Goal: Check status: Check status

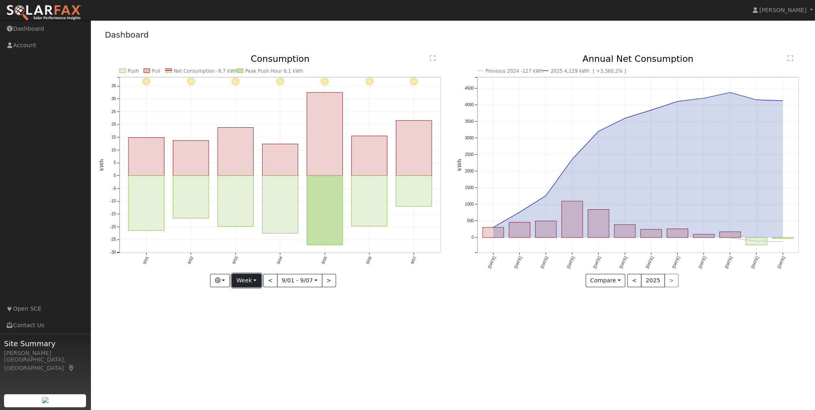
click at [256, 280] on button "Week" at bounding box center [246, 281] width 29 height 14
click at [249, 317] on link "Month" at bounding box center [260, 319] width 56 height 11
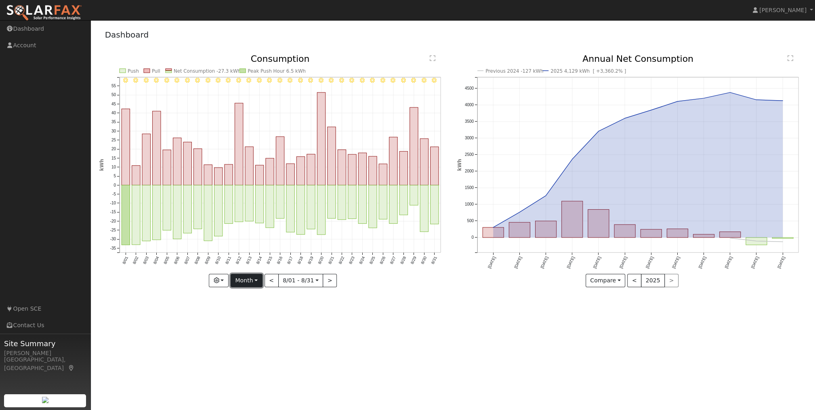
click at [257, 279] on button "Month" at bounding box center [247, 281] width 32 height 14
click at [244, 330] on link "Year" at bounding box center [259, 330] width 56 height 11
type input "[DATE]"
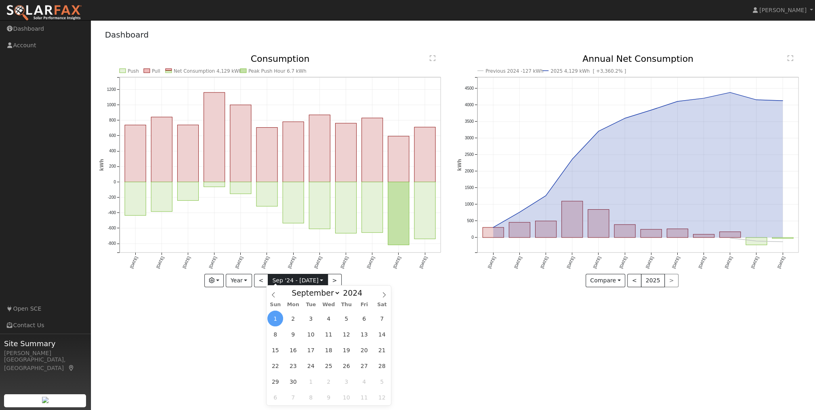
click at [321, 278] on input "[DATE]" at bounding box center [297, 280] width 59 height 13
drag, startPoint x: 321, startPoint y: 278, endPoint x: 279, endPoint y: 293, distance: 44.2
click at [279, 293] on span at bounding box center [274, 293] width 14 height 14
click at [272, 294] on icon at bounding box center [274, 295] width 6 height 6
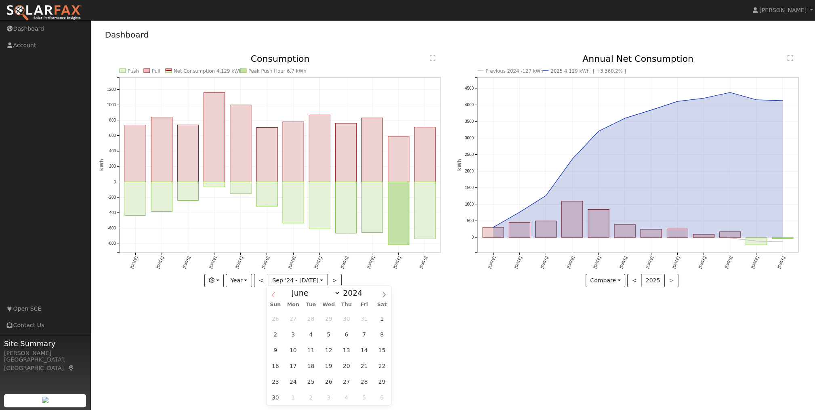
click at [273, 293] on icon at bounding box center [274, 295] width 6 height 6
click at [274, 293] on icon at bounding box center [274, 295] width 6 height 6
click at [274, 293] on icon at bounding box center [273, 294] width 3 height 5
click at [274, 293] on icon at bounding box center [274, 295] width 6 height 6
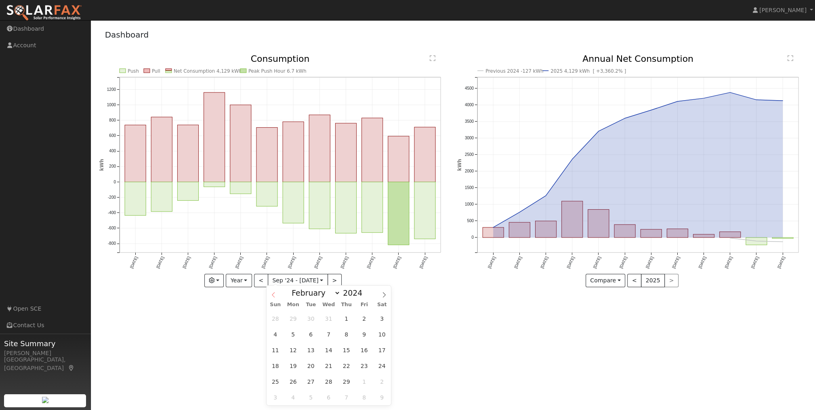
select select "0"
click at [274, 293] on icon at bounding box center [274, 295] width 6 height 6
type input "2023"
click at [275, 293] on icon at bounding box center [274, 295] width 6 height 6
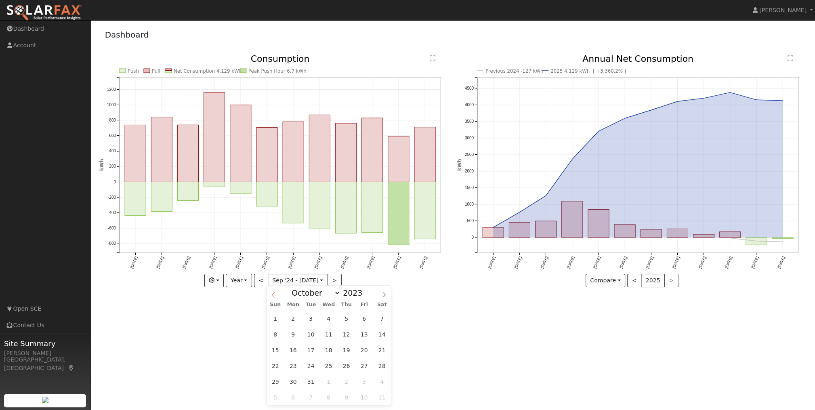
click at [275, 293] on icon at bounding box center [274, 295] width 6 height 6
click at [276, 293] on span at bounding box center [274, 293] width 14 height 14
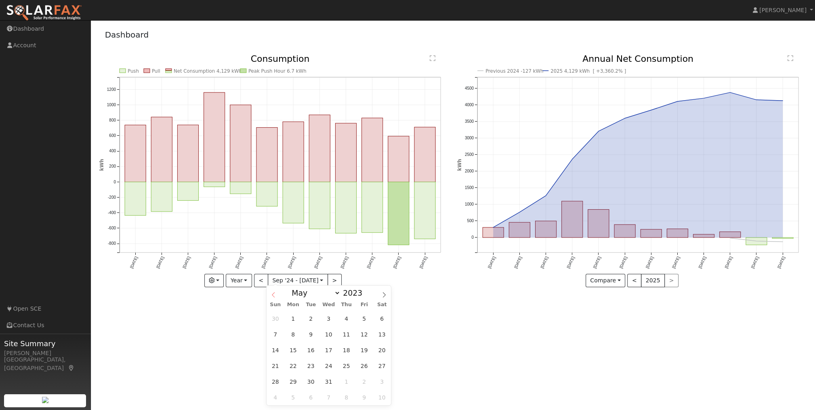
click at [276, 293] on span at bounding box center [274, 293] width 14 height 14
select select "0"
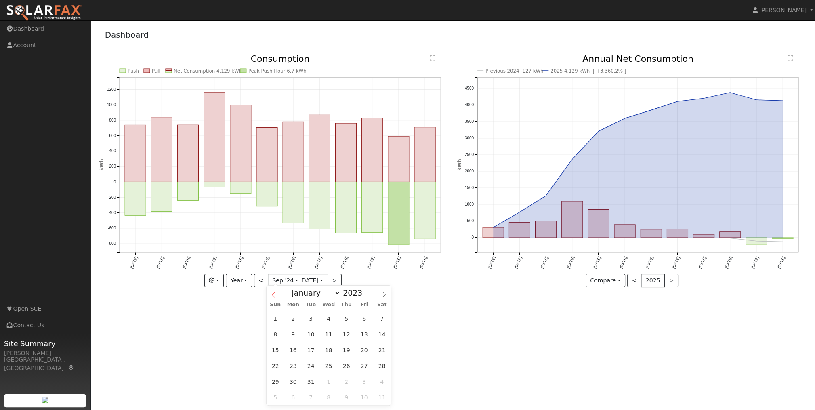
click at [276, 293] on span at bounding box center [274, 293] width 14 height 14
type input "2022"
select select "11"
click at [382, 293] on icon at bounding box center [384, 295] width 6 height 6
type input "2023"
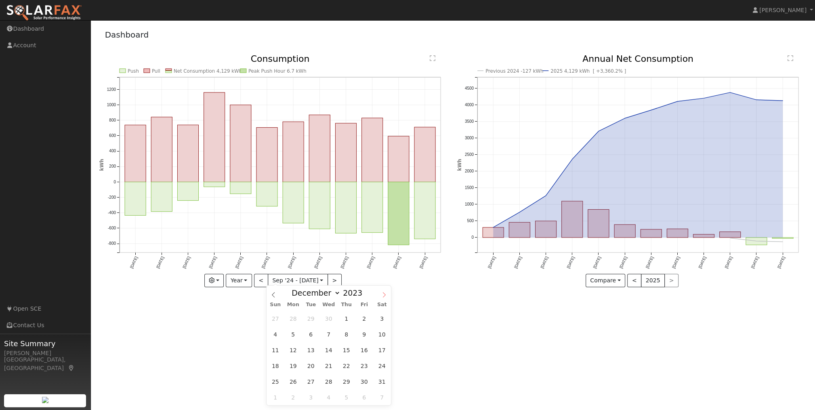
select select "0"
click at [277, 318] on span "1" at bounding box center [275, 319] width 16 height 16
type input "[DATE]"
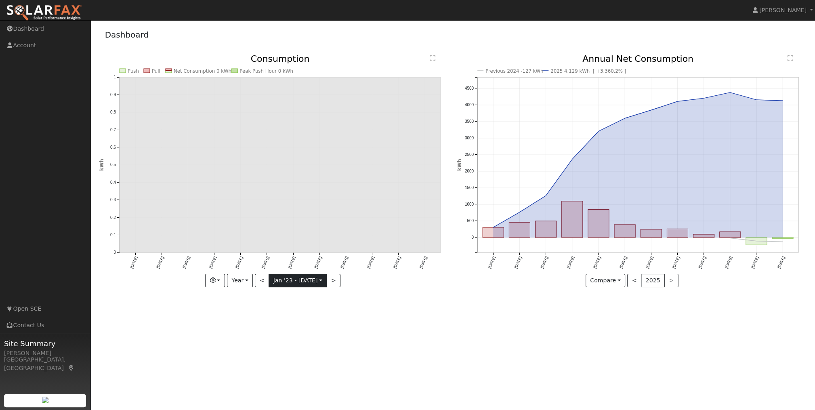
click at [318, 278] on input "[DATE]" at bounding box center [297, 280] width 57 height 13
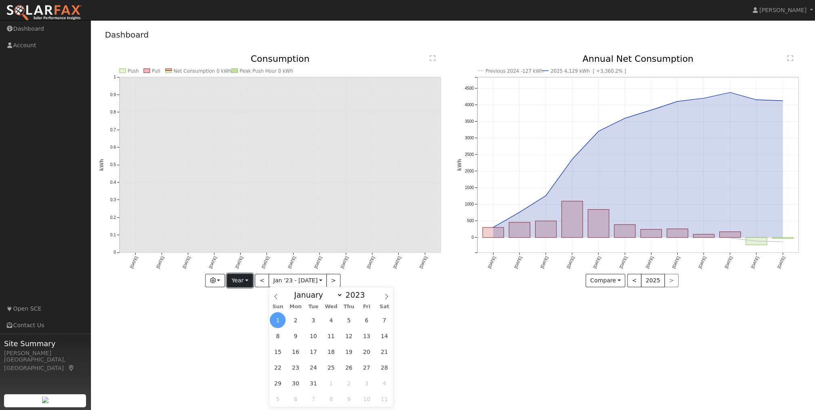
click at [249, 279] on button "Year" at bounding box center [240, 281] width 26 height 14
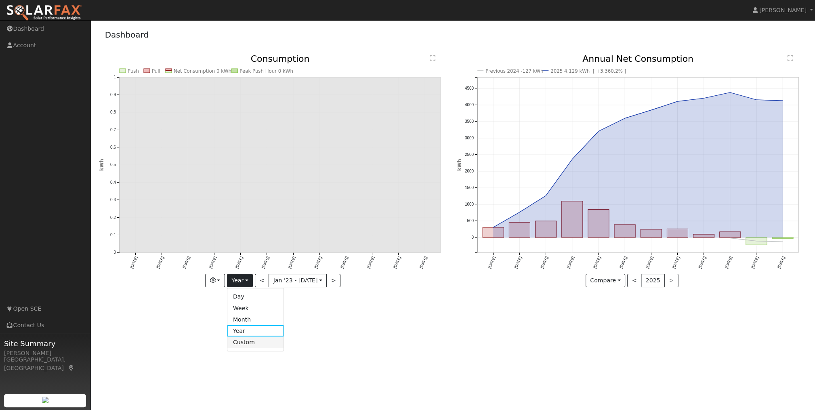
click at [243, 341] on link "Custom" at bounding box center [255, 342] width 56 height 11
click at [350, 279] on button "month" at bounding box center [346, 281] width 32 height 14
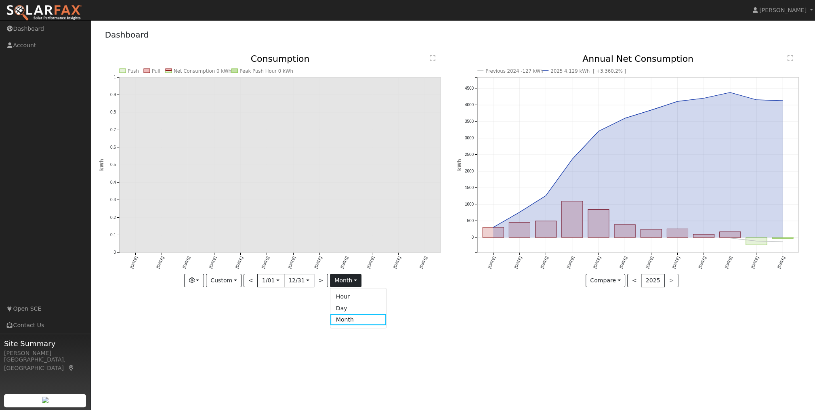
click at [438, 347] on div "User Profile First name Last name Email Email Notifications No Emails No Emails…" at bounding box center [453, 215] width 725 height 390
